Goal: Information Seeking & Learning: Check status

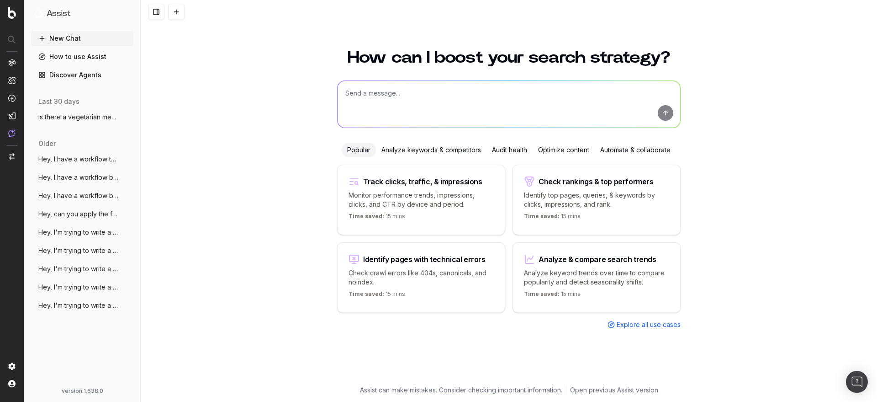
click at [75, 162] on span "Hey, I have a workflow that is prepared" at bounding box center [78, 158] width 80 height 9
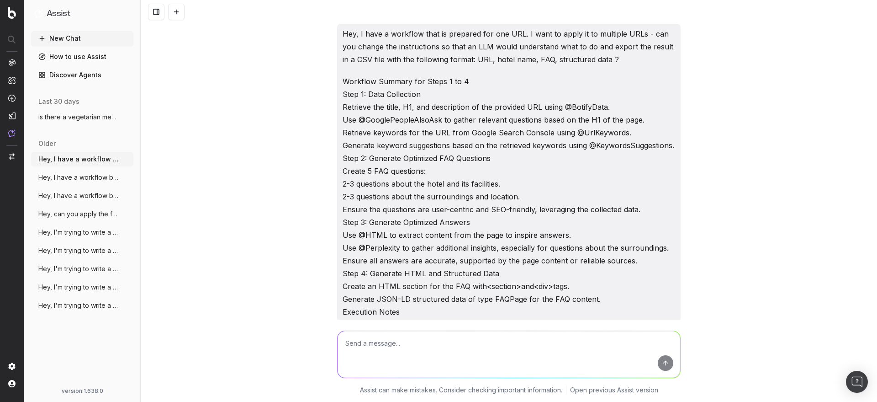
click at [65, 173] on span "Hey, I have a workflow below that I woul" at bounding box center [78, 177] width 80 height 9
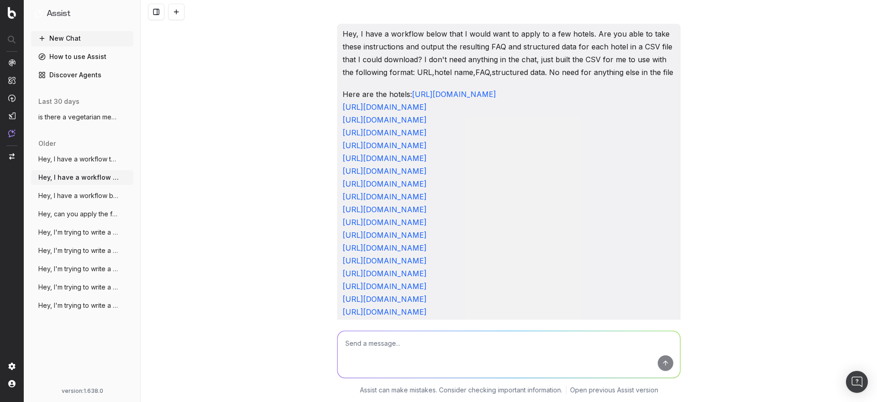
click at [177, 16] on button at bounding box center [176, 12] width 16 height 16
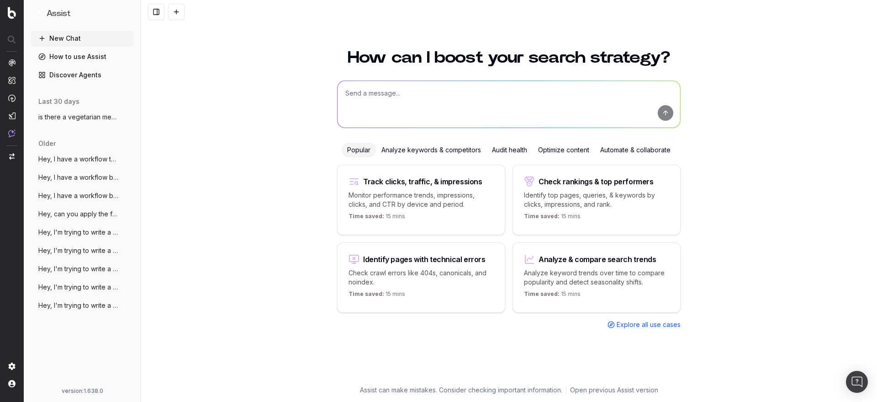
click at [388, 97] on textarea at bounding box center [509, 104] width 343 height 47
type textarea "h"
paste textarea "[URL][DOMAIN_NAME]"
type textarea "@UrlDetails do I have hreflang on https://all.accor.com/hotel/0785/index.en.sht…"
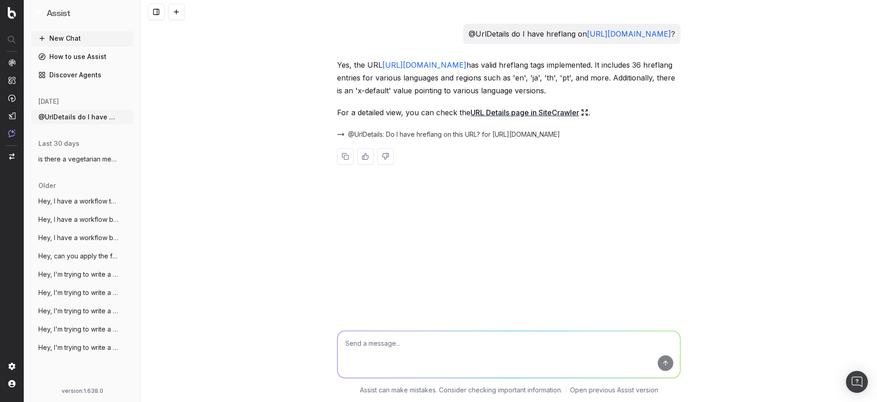
click at [542, 113] on link "URL Details page in SiteCrawler" at bounding box center [530, 112] width 118 height 13
click at [571, 136] on span at bounding box center [567, 134] width 7 height 7
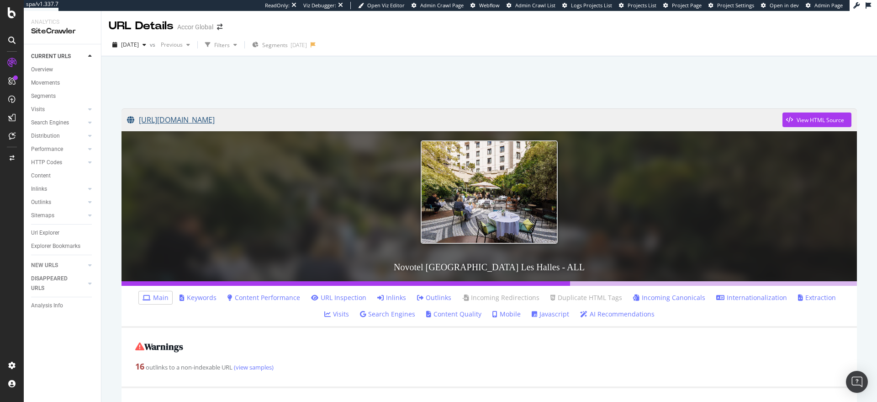
scroll to position [87, 0]
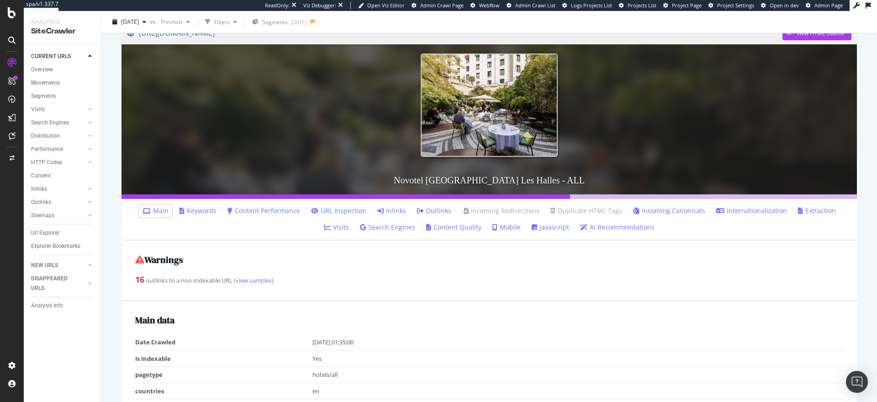
click at [723, 210] on link "Internationalization" at bounding box center [751, 210] width 71 height 9
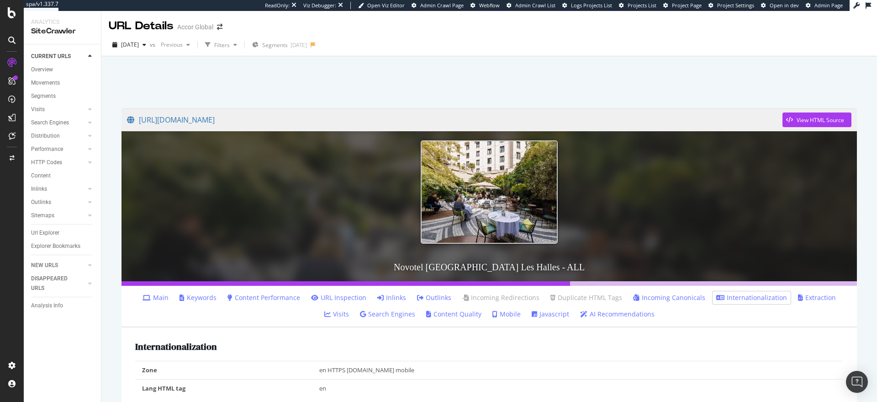
click at [441, 55] on div "[DATE] vs Previous Filters Segments [DATE]" at bounding box center [489, 46] width 776 height 18
